Goal: Transaction & Acquisition: Purchase product/service

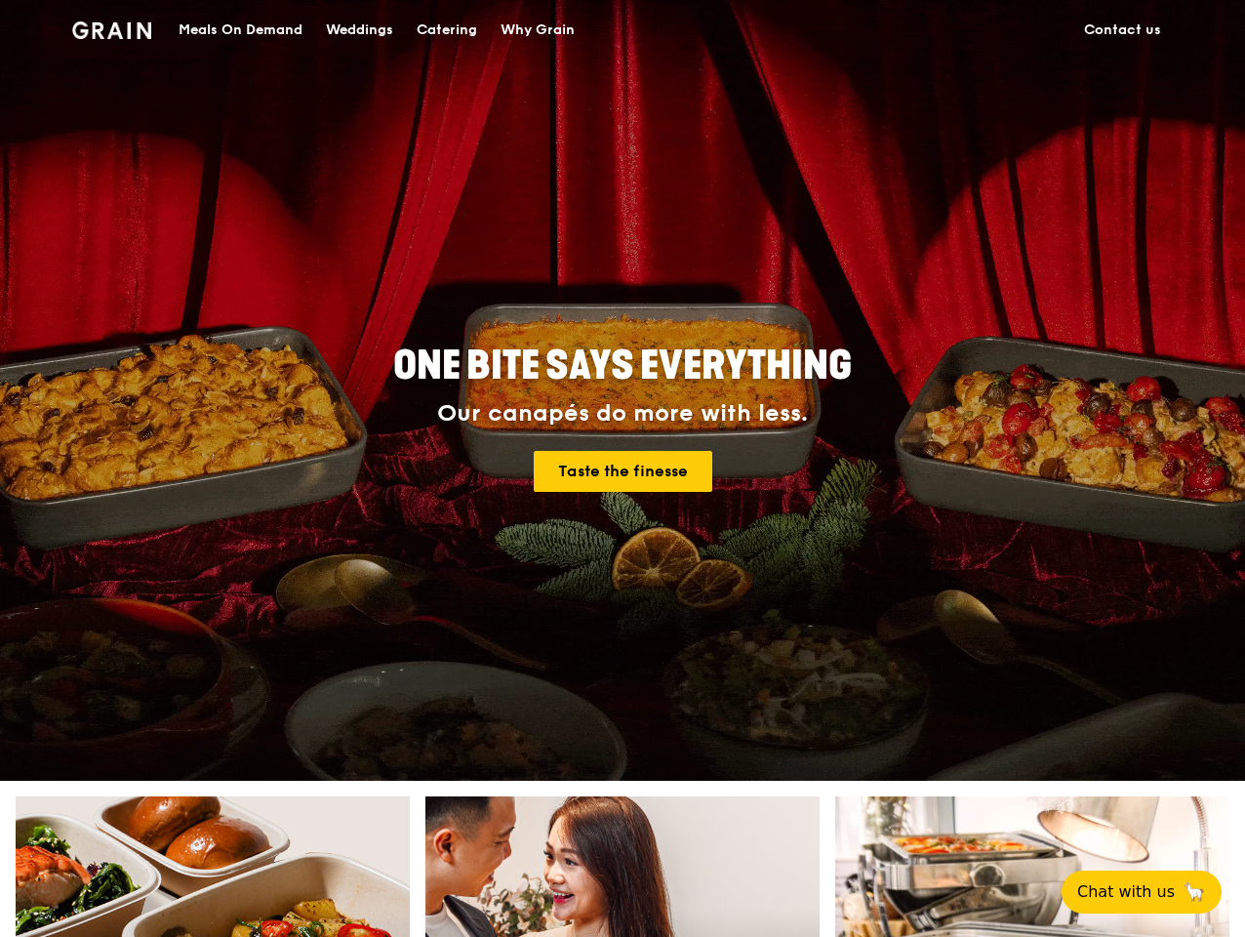
click at [240, 30] on div "Meals On Demand" at bounding box center [241, 30] width 124 height 59
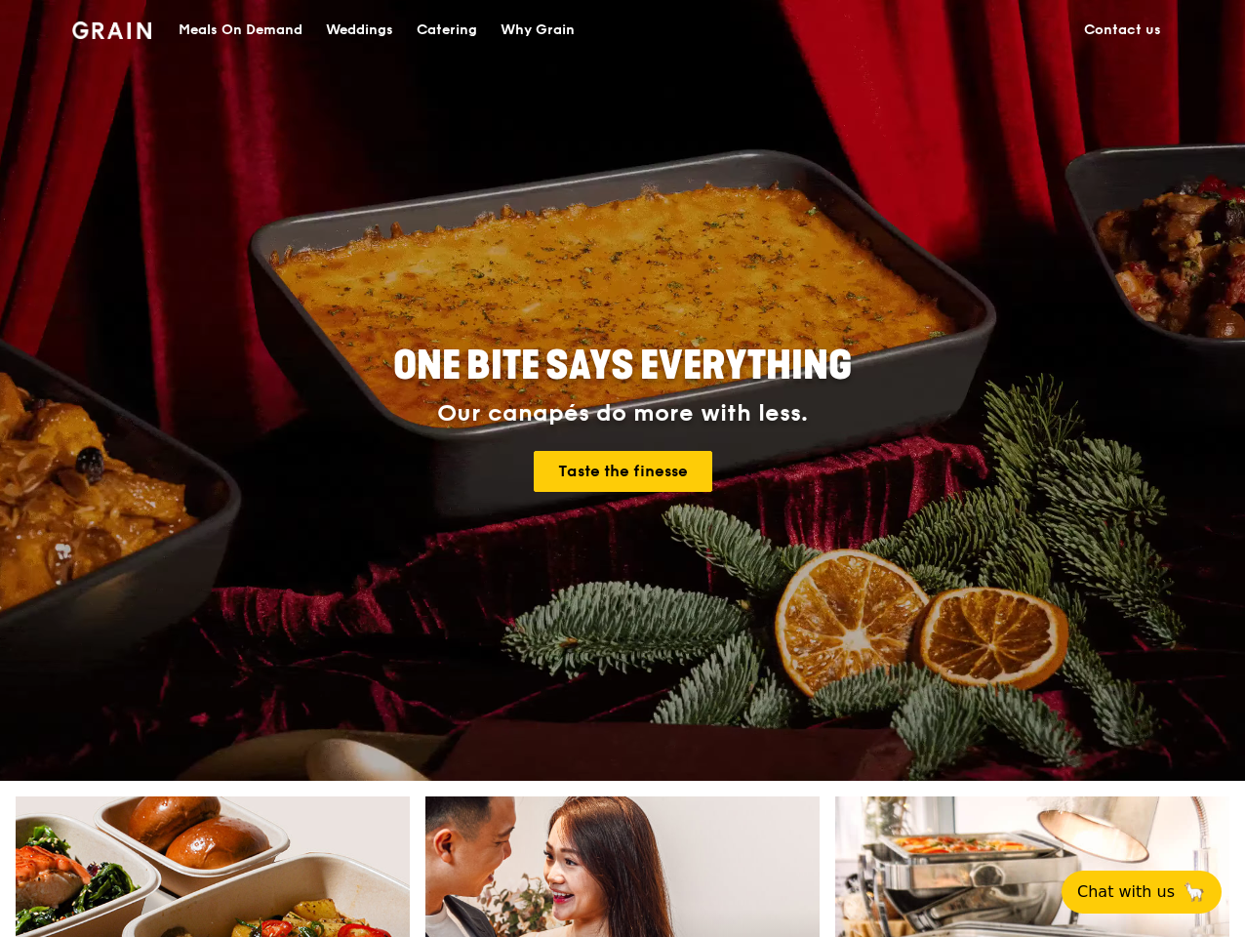
click at [1153, 892] on span "Chat with us" at bounding box center [1126, 891] width 98 height 23
